Goal: Information Seeking & Learning: Learn about a topic

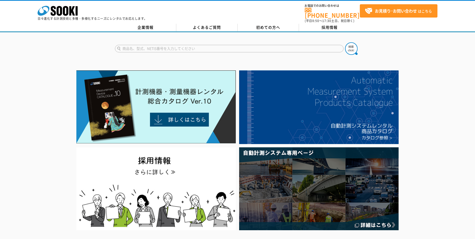
click at [180, 45] on input "text" at bounding box center [229, 49] width 229 height 8
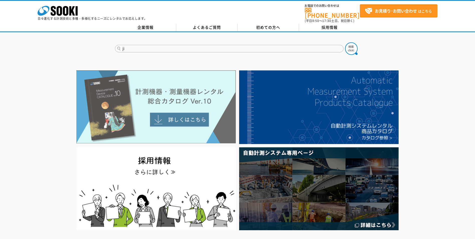
type input "j"
type input "地すべり"
click at [345, 42] on button at bounding box center [351, 48] width 13 height 13
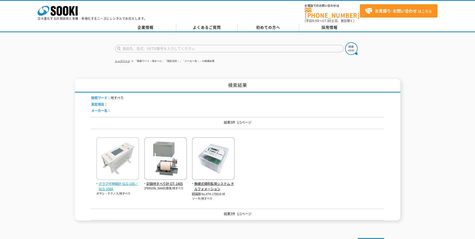
click at [118, 183] on span "グラフ付伸縮計 SLG-100／SLG-100A" at bounding box center [117, 186] width 43 height 11
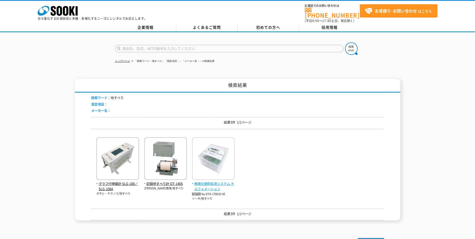
click at [206, 181] on span "無線式傾斜監視システム チルフォメーション" at bounding box center [213, 186] width 43 height 11
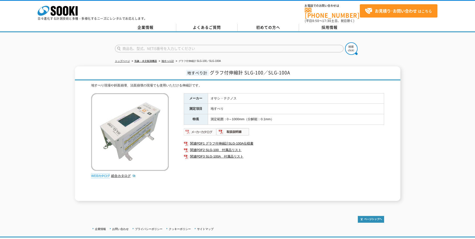
click at [191, 129] on img at bounding box center [200, 132] width 33 height 8
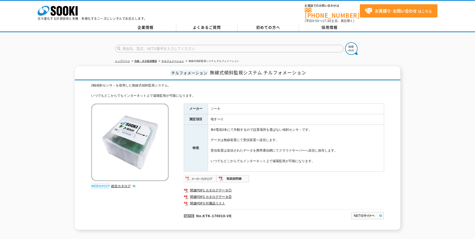
click at [205, 177] on img at bounding box center [200, 179] width 33 height 8
